Goal: Check status

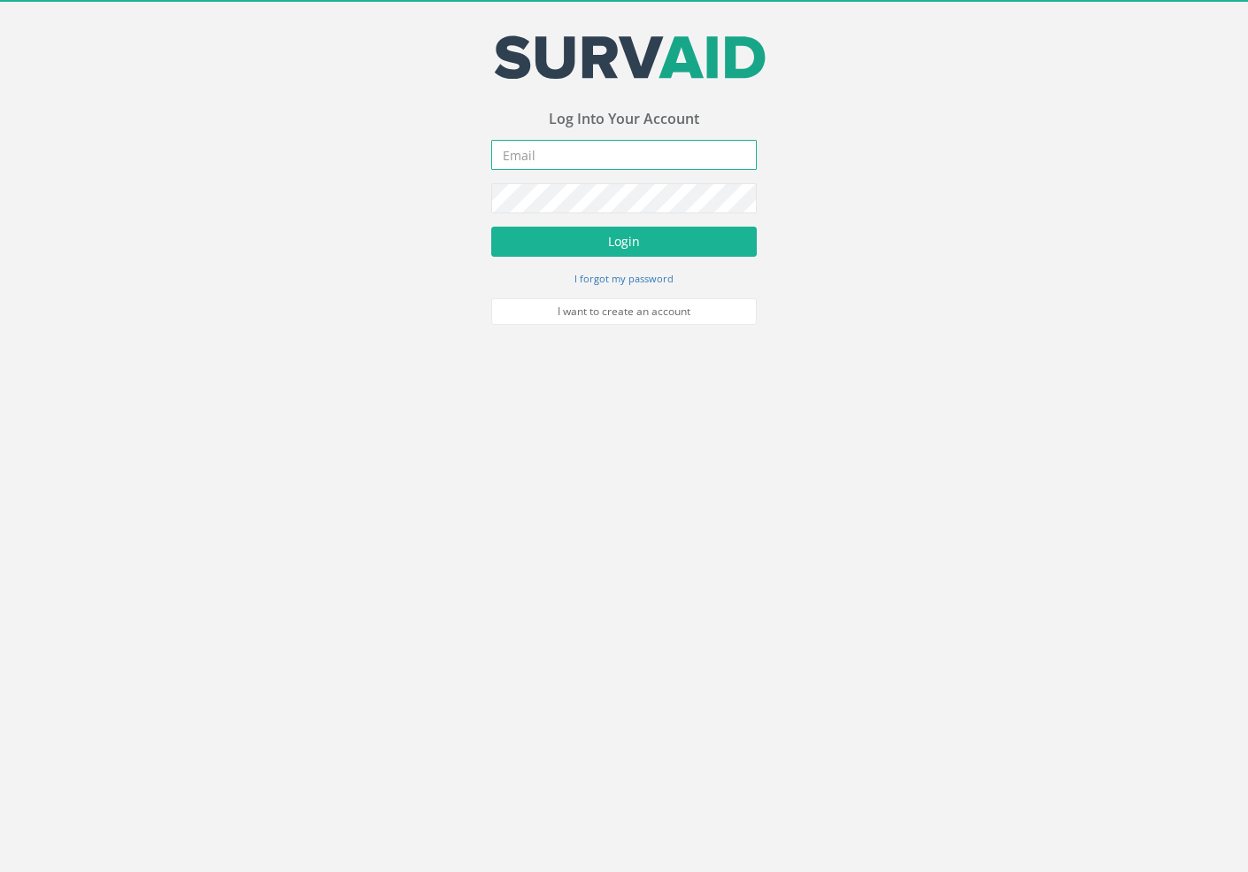
click at [565, 153] on input "email" at bounding box center [624, 155] width 266 height 30
click at [598, 145] on input "email" at bounding box center [624, 155] width 266 height 30
paste input "[PERSON_NAME][EMAIL_ADDRESS][PERSON_NAME][DOMAIN_NAME]"
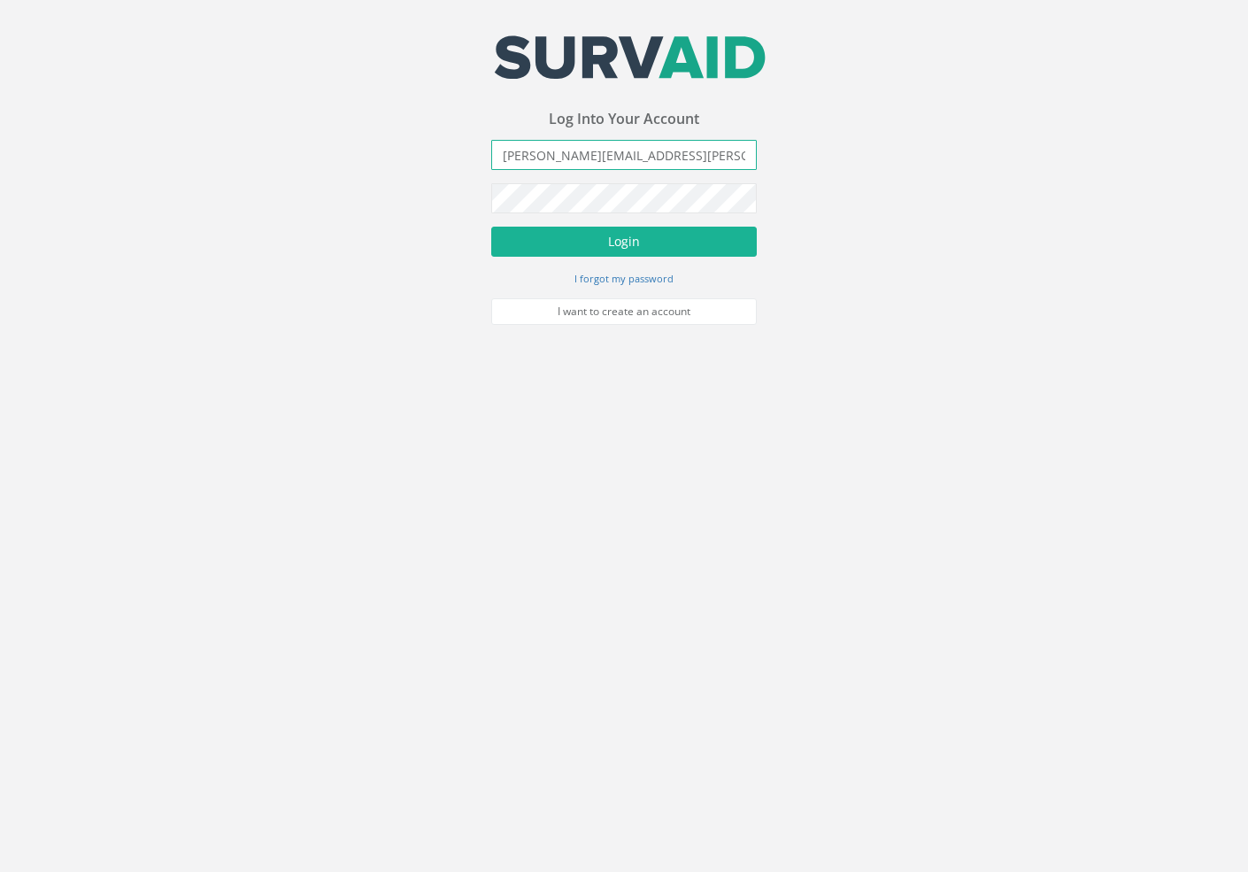
type input "[PERSON_NAME][EMAIL_ADDRESS][PERSON_NAME][DOMAIN_NAME]"
click at [570, 243] on button "Login" at bounding box center [624, 242] width 266 height 30
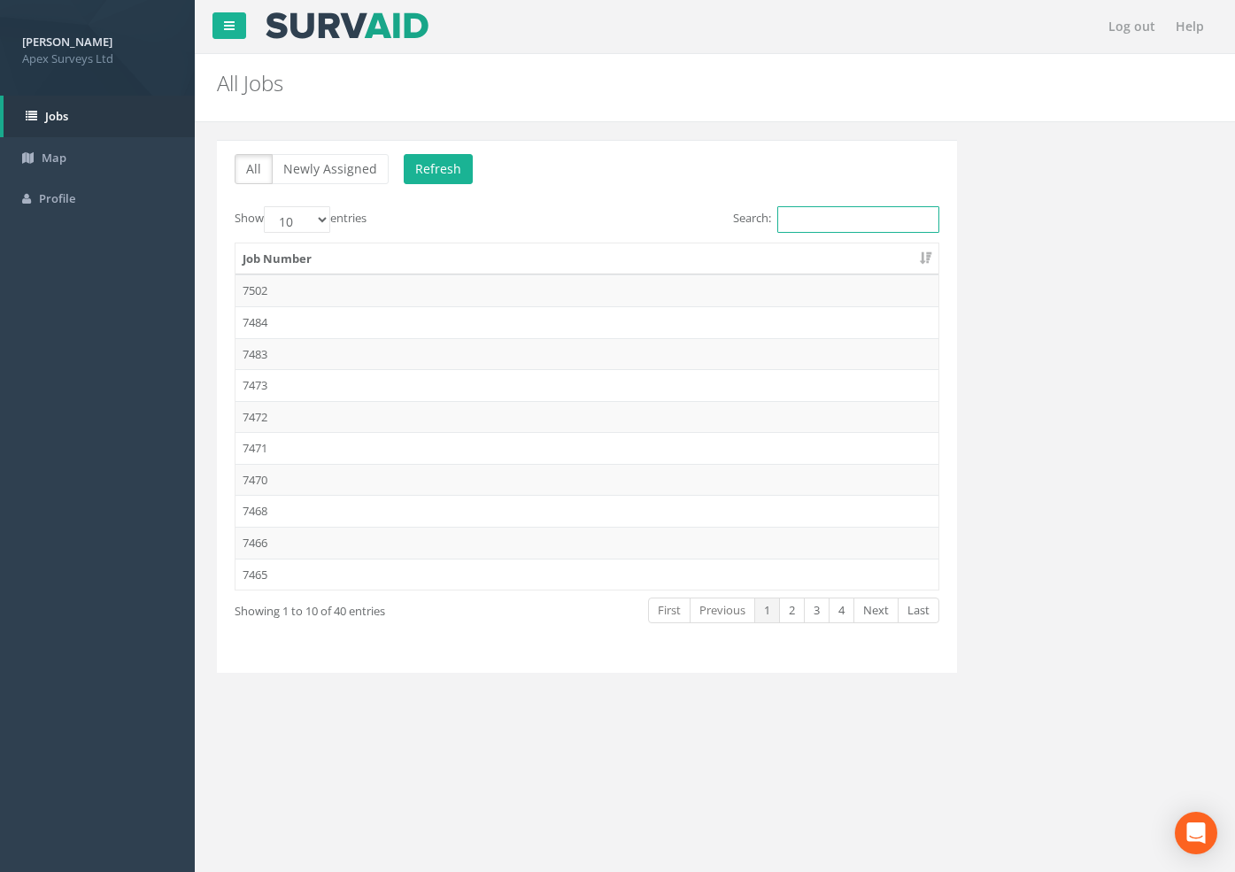
click at [820, 214] on input "Search:" at bounding box center [858, 219] width 162 height 27
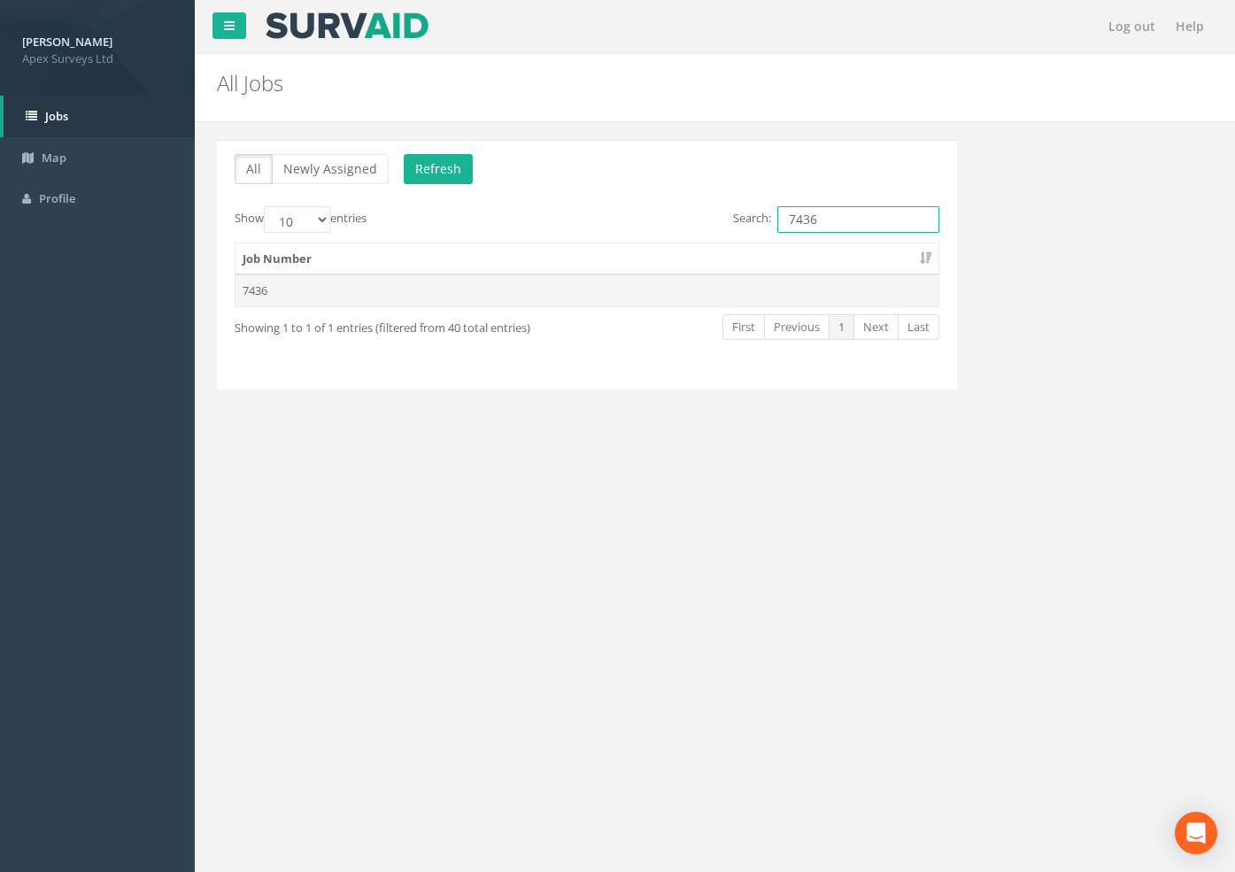
type input "7436"
click at [243, 287] on td "7436" at bounding box center [586, 290] width 703 height 32
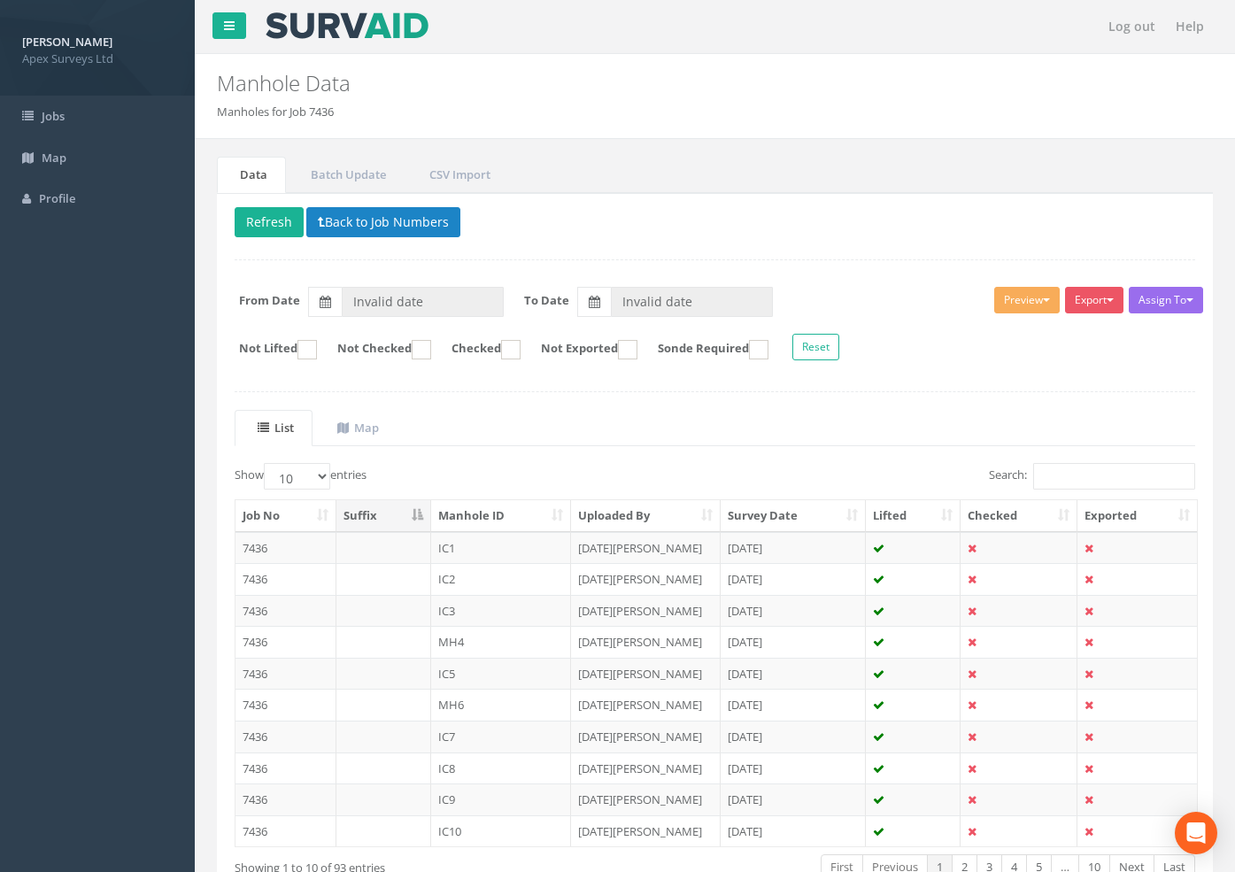
type input "[DATE]"
